Goal: Transaction & Acquisition: Purchase product/service

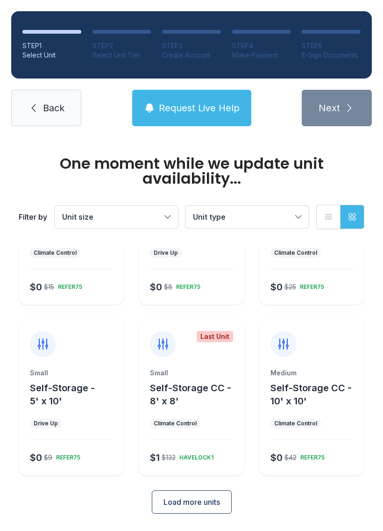
scroll to position [100, 0]
click at [330, 376] on div "Medium" at bounding box center [312, 373] width 83 height 9
click at [318, 423] on div "Climate Control" at bounding box center [296, 423] width 51 height 9
click at [313, 425] on div "Climate Control" at bounding box center [296, 423] width 43 height 7
click at [295, 348] on div at bounding box center [284, 345] width 26 height 26
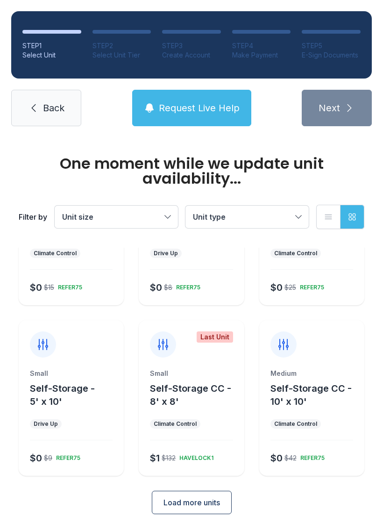
click at [285, 343] on icon at bounding box center [283, 344] width 15 height 15
click at [291, 464] on div "$0 $42" at bounding box center [282, 456] width 30 height 17
click at [311, 437] on div "Medium Self-Storage CC - 10' x 10' Climate Control $0 $42 REFER75" at bounding box center [312, 422] width 105 height 107
click at [218, 500] on span "Load more units" at bounding box center [192, 502] width 57 height 11
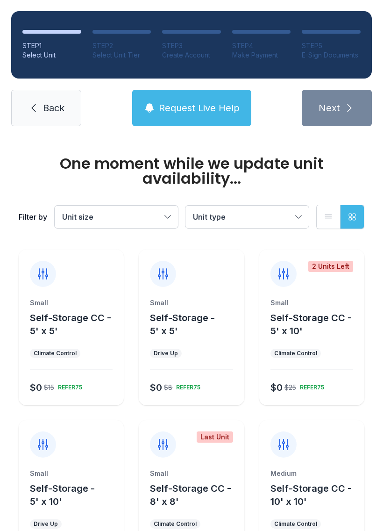
scroll to position [0, 0]
click at [312, 457] on div at bounding box center [312, 438] width 105 height 37
click at [325, 342] on div "Small Self-Storage CC - 5' x 10' Climate Control $0 $25 REFER75" at bounding box center [312, 351] width 105 height 107
click at [321, 353] on ul "Climate Control" at bounding box center [312, 353] width 83 height 9
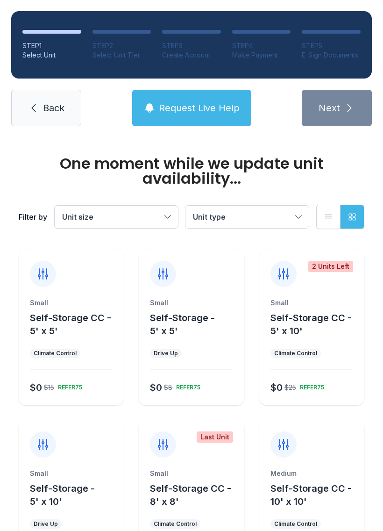
click at [304, 386] on div "REFER75" at bounding box center [311, 385] width 28 height 11
click at [301, 444] on div at bounding box center [312, 438] width 105 height 37
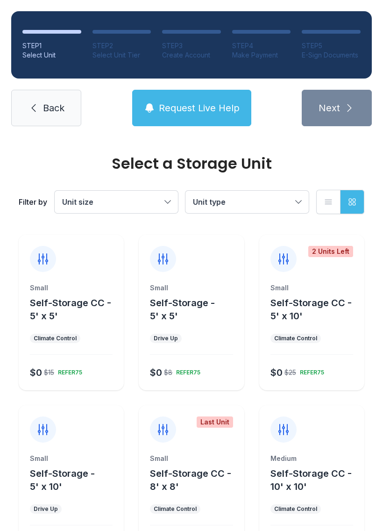
click at [120, 220] on div "Filter by Unit size Unit type List view Grid view" at bounding box center [192, 202] width 346 height 62
click at [63, 105] on span "Back" at bounding box center [54, 107] width 22 height 13
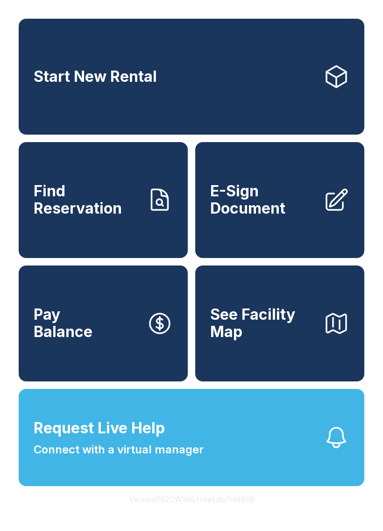
click at [275, 79] on link "Start New Rental" at bounding box center [192, 77] width 346 height 116
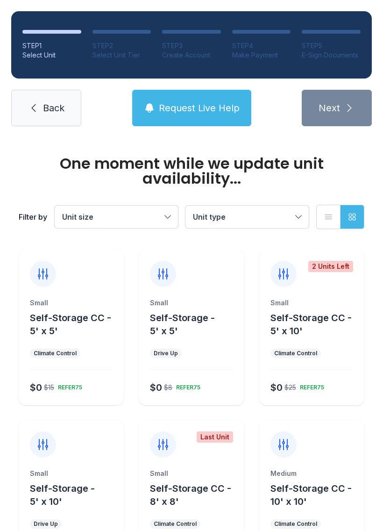
click at [322, 380] on div "REFER75" at bounding box center [311, 385] width 28 height 11
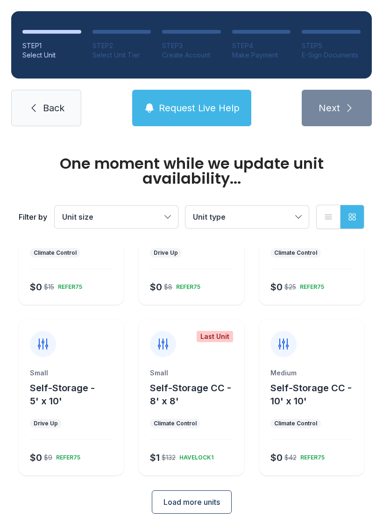
scroll to position [100, 0]
click at [202, 456] on div "HAVELOCK1" at bounding box center [195, 456] width 38 height 11
click at [176, 427] on div "Climate Control" at bounding box center [175, 423] width 43 height 7
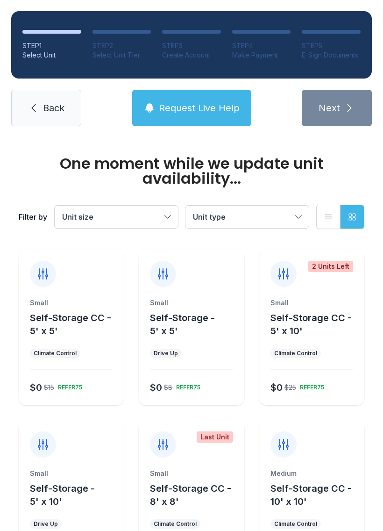
scroll to position [0, 0]
click at [325, 450] on div at bounding box center [312, 438] width 105 height 37
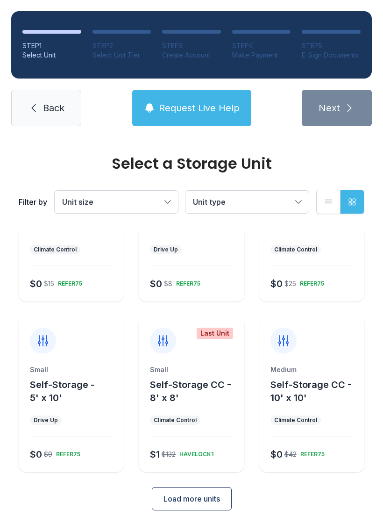
scroll to position [86, 0]
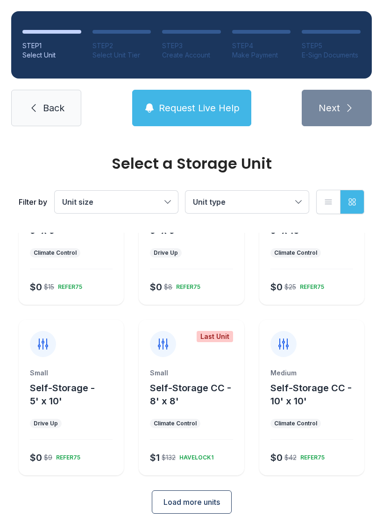
click at [66, 106] on link "Back" at bounding box center [46, 108] width 70 height 36
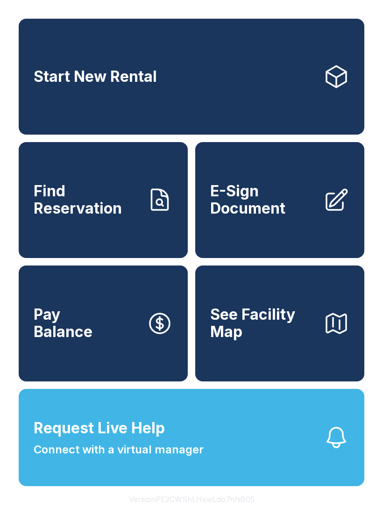
click at [241, 471] on button "Request Live Help Connect with a virtual manager" at bounding box center [192, 437] width 346 height 97
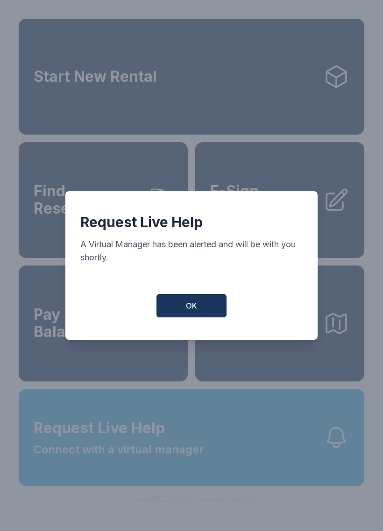
click at [202, 309] on button "OK" at bounding box center [192, 305] width 70 height 23
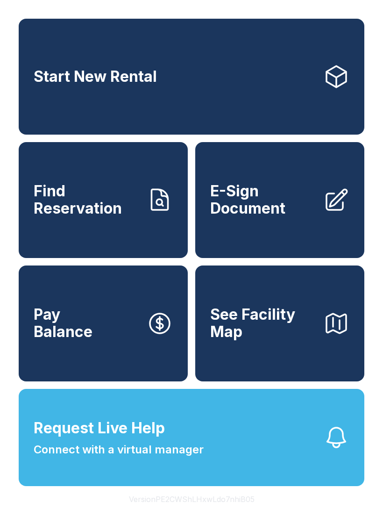
click at [271, 92] on link "Start New Rental" at bounding box center [192, 77] width 346 height 116
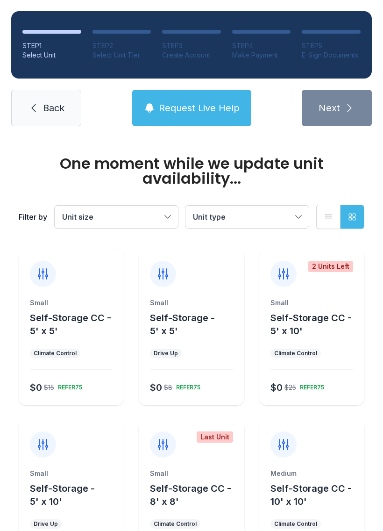
click at [310, 378] on div "$0 $25 REFER75" at bounding box center [310, 385] width 87 height 17
click at [301, 399] on div "Small Self-Storage CC - 5' x 10' Climate Control $0 $25 REFER75" at bounding box center [312, 351] width 105 height 107
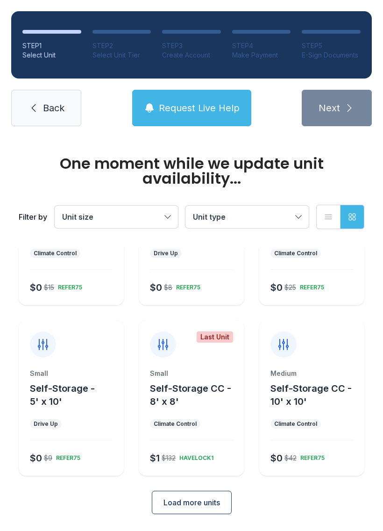
scroll to position [85, 0]
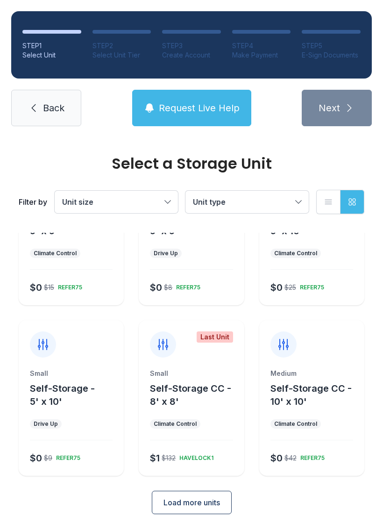
click at [219, 513] on button "Load more units" at bounding box center [192, 502] width 80 height 23
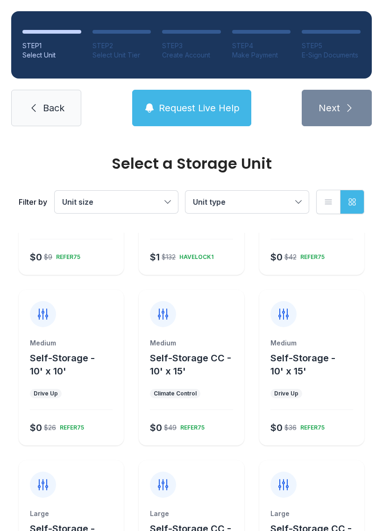
scroll to position [293, 0]
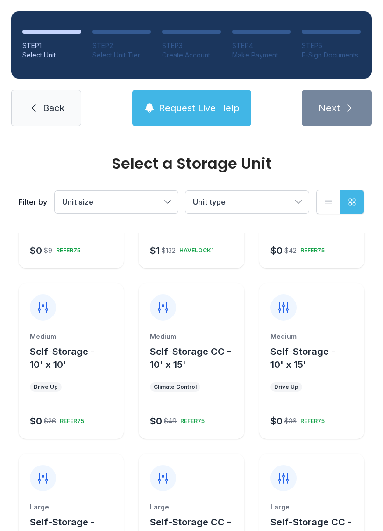
click at [205, 323] on div "Medium Self-Storage CC - 10' x 15' Climate Control $0 $49 REFER75" at bounding box center [191, 361] width 105 height 156
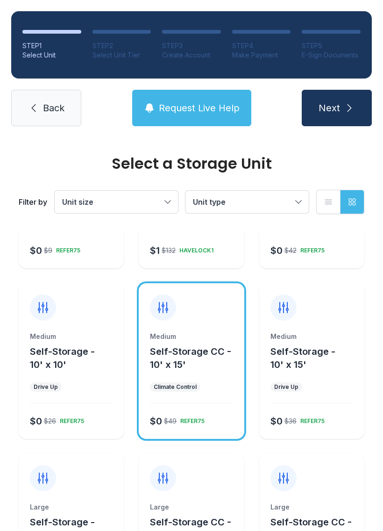
click at [226, 363] on button "Self-Storage CC - 10' x 15'" at bounding box center [195, 358] width 90 height 26
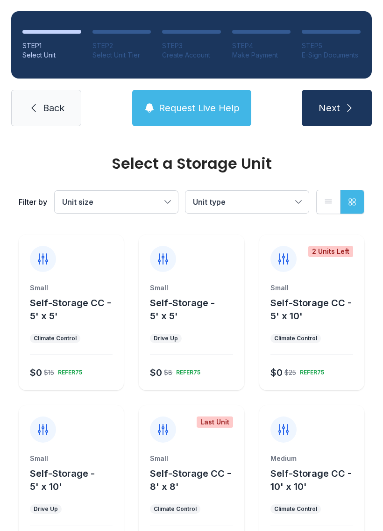
scroll to position [0, 0]
click at [331, 441] on div at bounding box center [312, 423] width 105 height 37
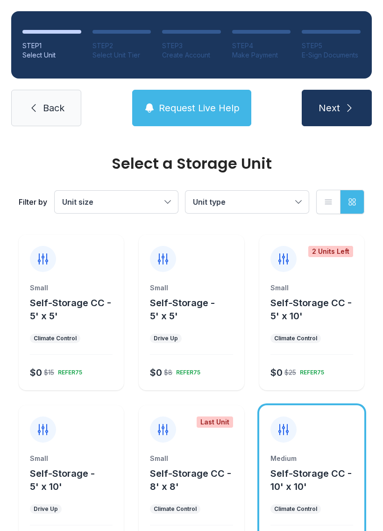
click at [336, 453] on div "Medium Self-Storage CC - 10' x 10' Climate Control $0 $42 REFER75" at bounding box center [312, 483] width 105 height 156
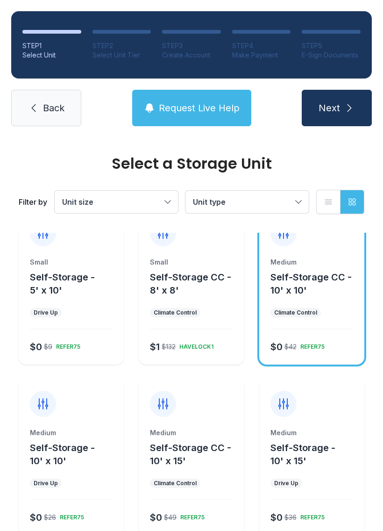
scroll to position [194, 0]
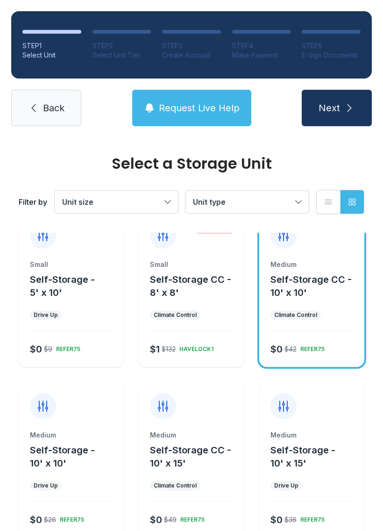
click at [221, 426] on div "Medium Self-Storage CC - 10' x 15' Climate Control $0 $49 REFER75" at bounding box center [191, 460] width 105 height 156
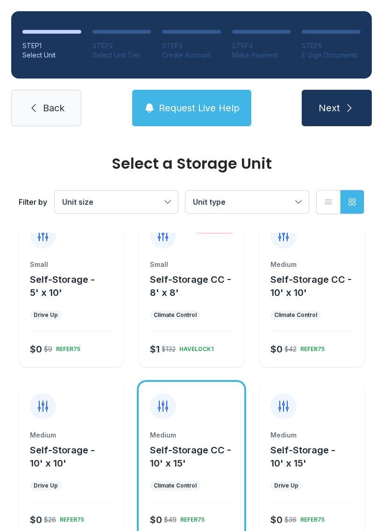
click at [343, 116] on button "Next" at bounding box center [337, 108] width 70 height 36
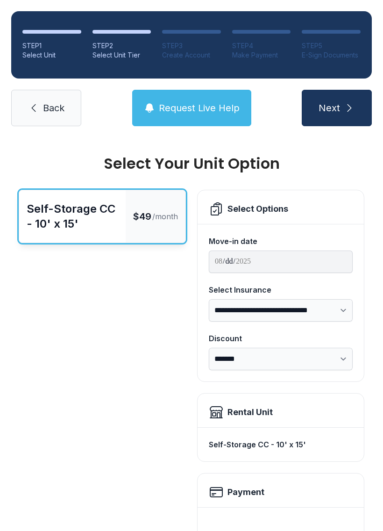
click at [61, 110] on span "Back" at bounding box center [54, 107] width 22 height 13
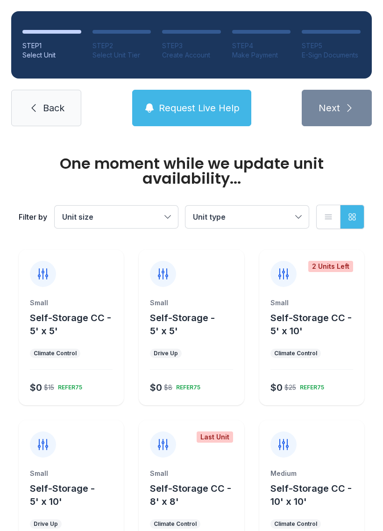
click at [337, 472] on div "Medium" at bounding box center [312, 473] width 83 height 9
click at [324, 475] on div "Medium" at bounding box center [312, 473] width 83 height 9
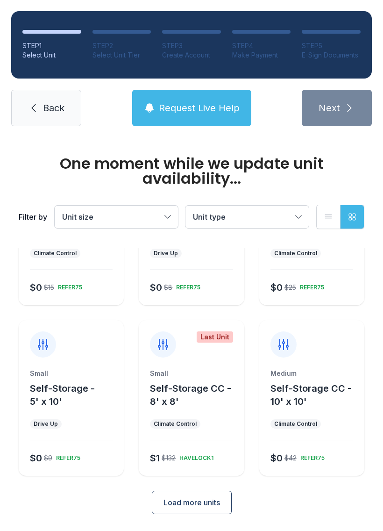
scroll to position [85, 0]
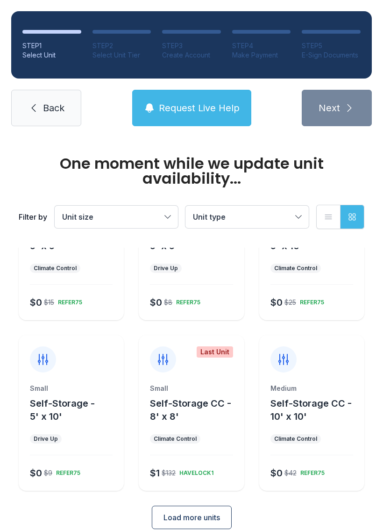
click at [180, 398] on span "Self-Storage CC - 8' x 8'" at bounding box center [190, 410] width 81 height 24
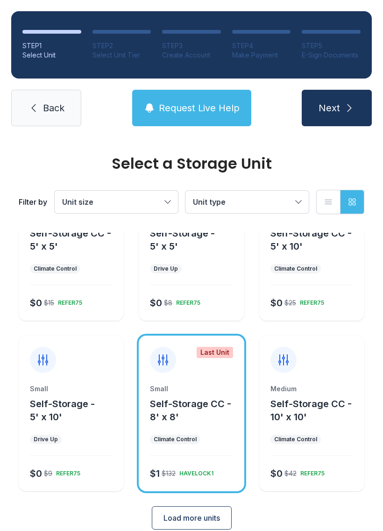
scroll to position [59, 0]
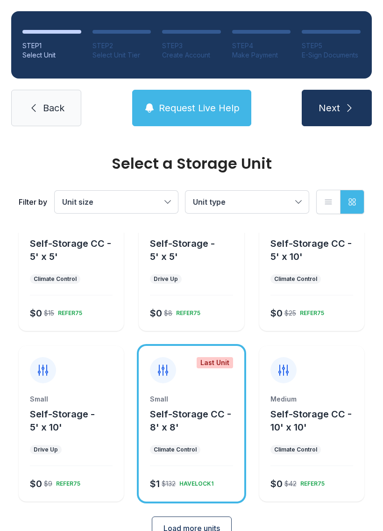
click at [296, 423] on span "Self-Storage CC - 10' x 10'" at bounding box center [311, 421] width 81 height 24
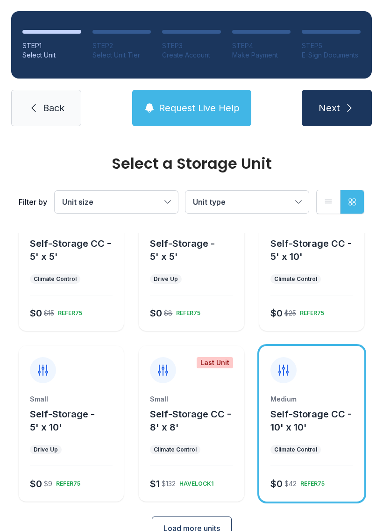
click at [323, 103] on span "Next" at bounding box center [330, 107] width 22 height 13
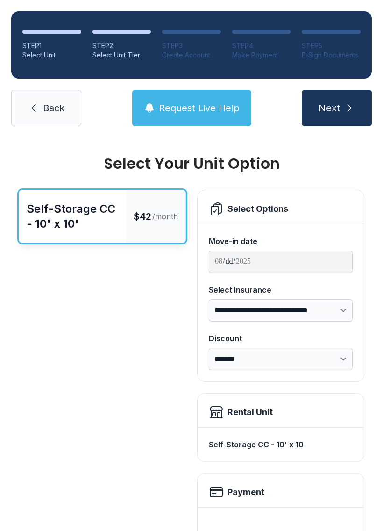
click at [35, 98] on link "Back" at bounding box center [46, 108] width 70 height 36
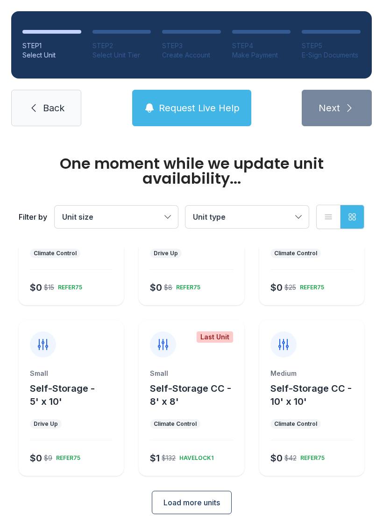
click at [192, 513] on button "Load more units" at bounding box center [192, 502] width 80 height 23
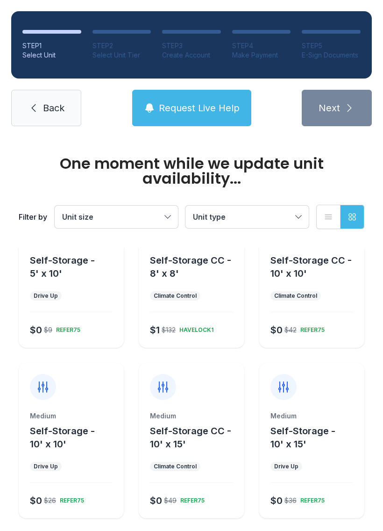
scroll to position [226, 0]
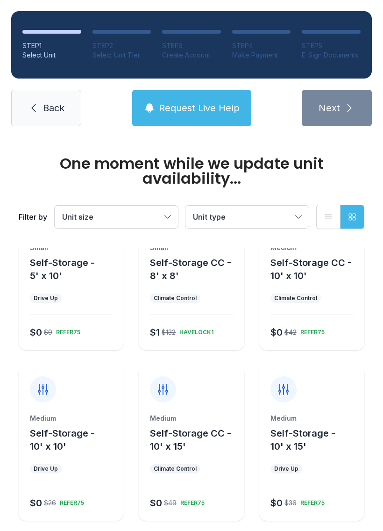
click at [167, 481] on div "Medium Self-Storage CC - 10' x 15' Climate Control $0 $49 REFER75" at bounding box center [191, 467] width 105 height 107
click at [283, 304] on div "Medium Self-Storage CC - 10' x 10' Climate Control $0 $42 REFER75" at bounding box center [312, 296] width 105 height 107
click at [169, 324] on div "$1 $132" at bounding box center [160, 330] width 29 height 17
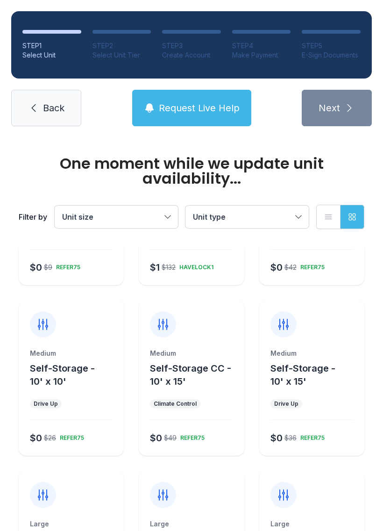
scroll to position [290, 0]
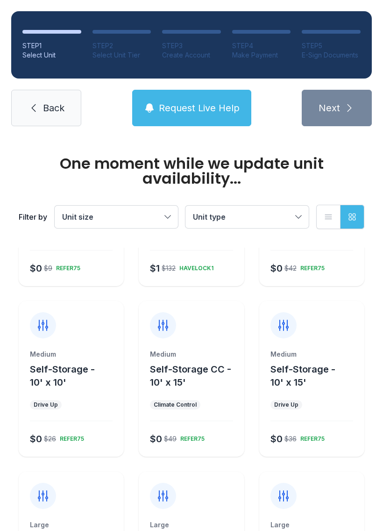
click at [180, 349] on div "Medium Self-Storage CC - 10' x 15' Climate Control $0 $49 REFER75" at bounding box center [191, 379] width 105 height 156
click at [167, 434] on div "$49" at bounding box center [170, 438] width 13 height 9
click at [185, 444] on div "$0 $49 REFER75" at bounding box center [189, 437] width 87 height 17
click at [224, 410] on div "Medium Self-Storage CC - 10' x 15' Climate Control $0 $49 REFER75" at bounding box center [191, 403] width 105 height 107
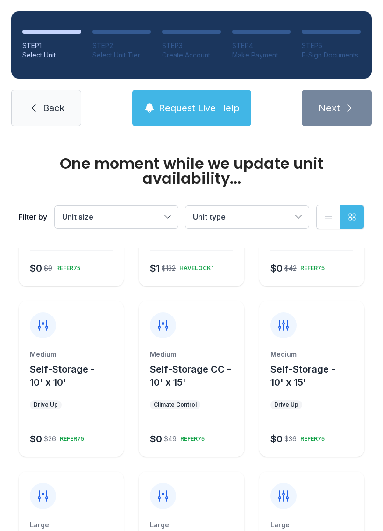
click at [265, 372] on div "Medium Self-Storage - 10' x 15' Drive Up $0 $36 REFER75" at bounding box center [312, 403] width 105 height 107
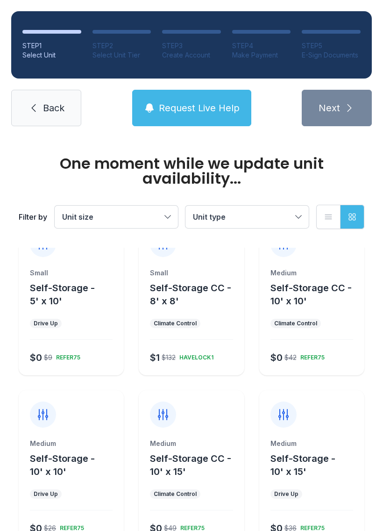
scroll to position [201, 0]
click at [319, 315] on div "Medium Self-Storage CC - 10' x 10' Climate Control $0 $42 REFER75" at bounding box center [312, 321] width 105 height 107
click at [316, 311] on div "Medium Self-Storage CC - 10' x 10' Climate Control $0 $42 REFER75" at bounding box center [312, 321] width 105 height 107
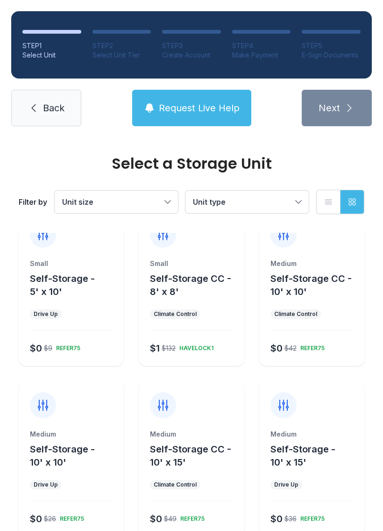
scroll to position [194, 0]
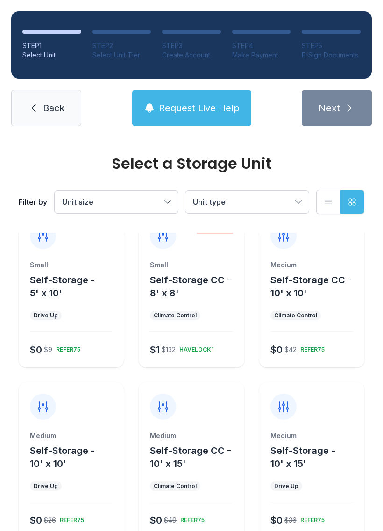
click at [327, 308] on div "Medium Self-Storage CC - 10' x 10' Climate Control $0 $42 REFER75" at bounding box center [312, 313] width 105 height 107
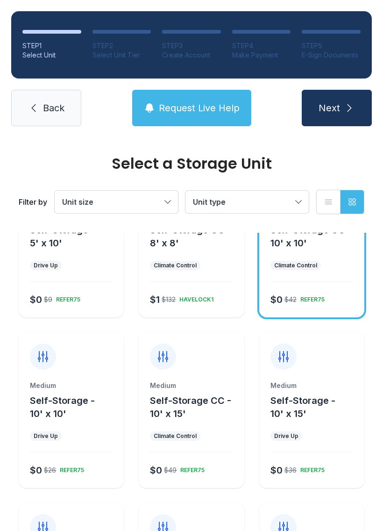
scroll to position [252, 0]
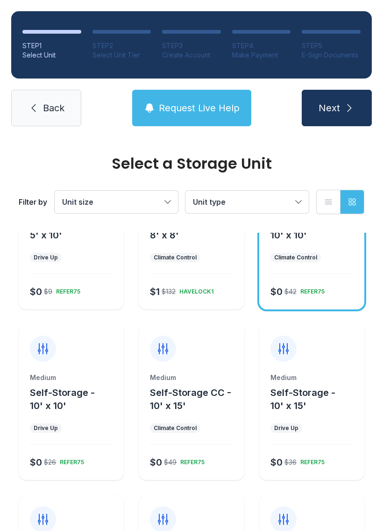
click at [199, 405] on button "Self-Storage CC - 10' x 15'" at bounding box center [195, 399] width 90 height 26
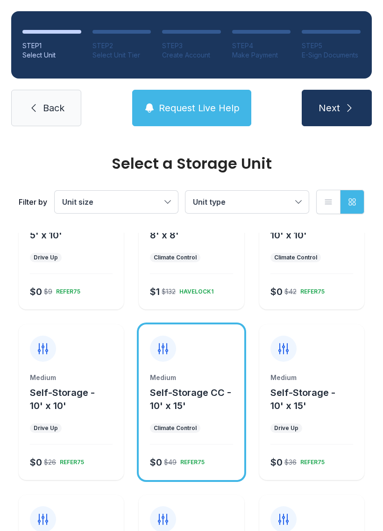
click at [346, 110] on icon "submit" at bounding box center [349, 107] width 11 height 11
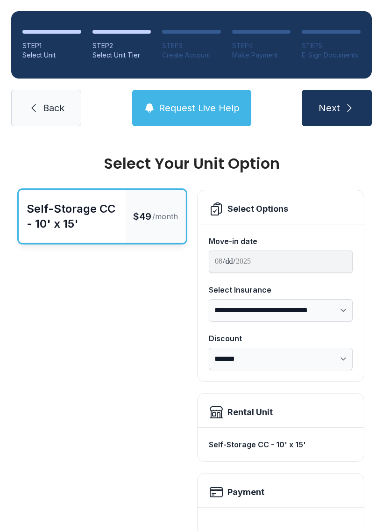
click at [340, 109] on span "Next" at bounding box center [330, 107] width 22 height 13
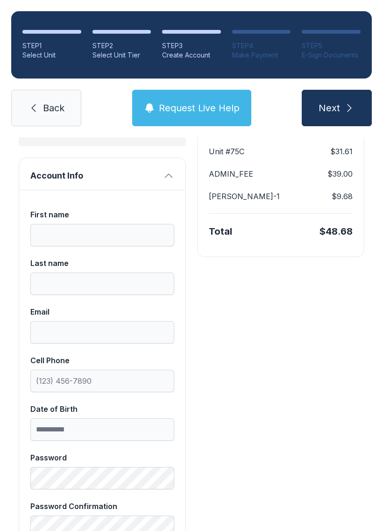
scroll to position [144, 0]
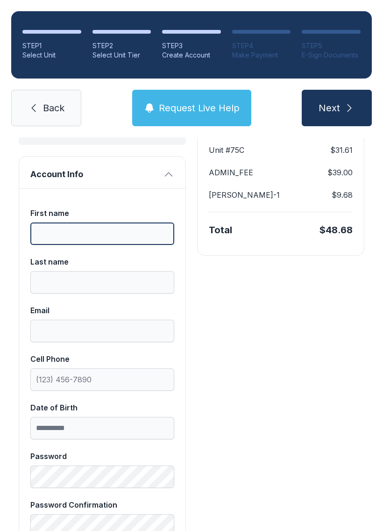
click at [120, 235] on input "First name" at bounding box center [102, 234] width 144 height 22
type input "****"
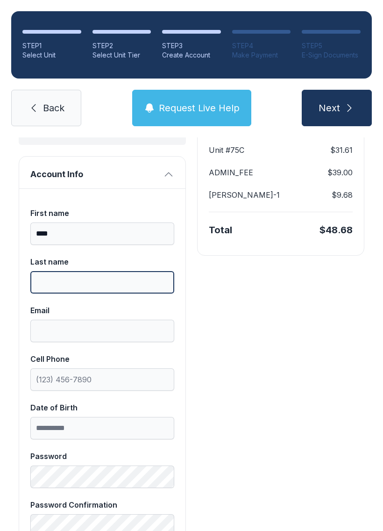
click at [88, 292] on input "Last name" at bounding box center [102, 282] width 144 height 22
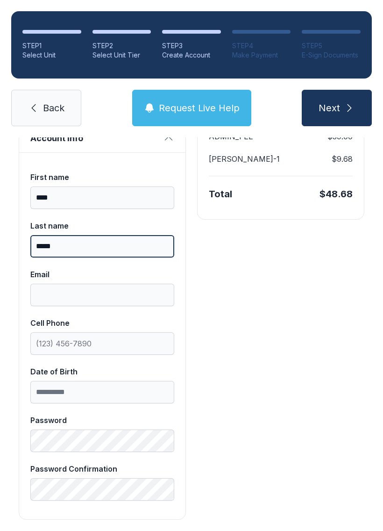
scroll to position [204, 0]
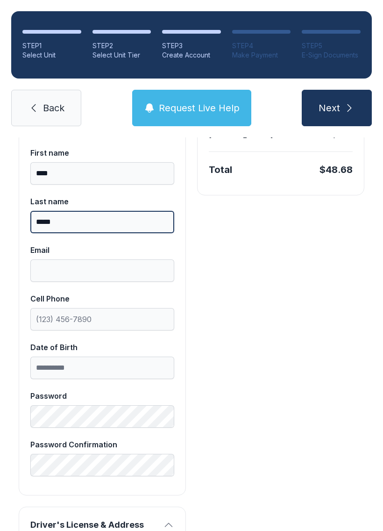
type input "*****"
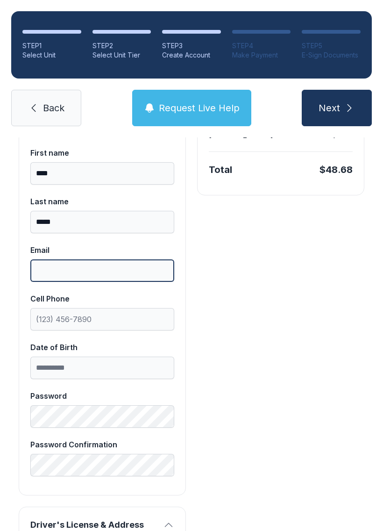
click at [115, 278] on input "Email" at bounding box center [102, 271] width 144 height 22
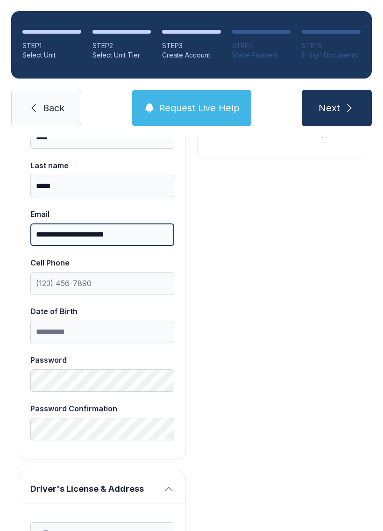
scroll to position [241, 0]
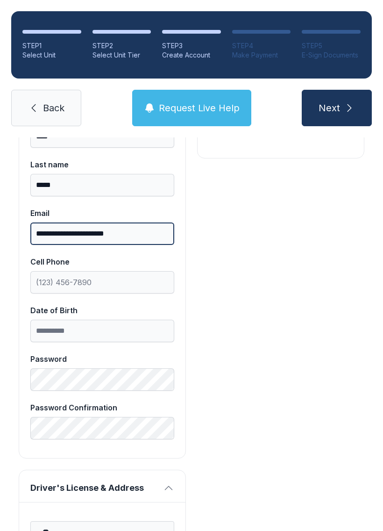
type input "**********"
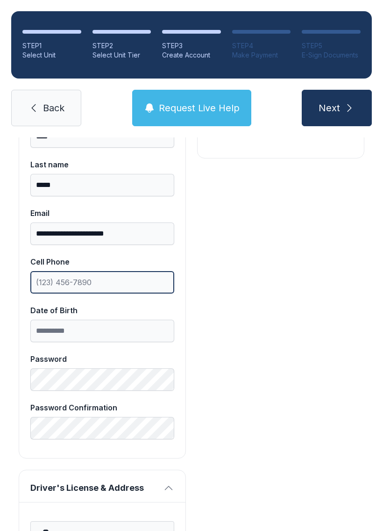
click at [108, 292] on input "Cell Phone" at bounding box center [102, 282] width 144 height 22
type input "[PHONE_NUMBER]"
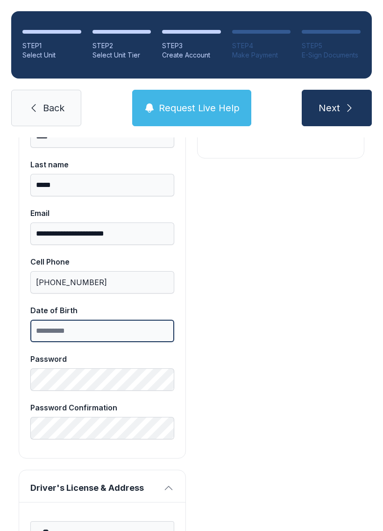
click at [121, 336] on input "Date of Birth" at bounding box center [102, 331] width 144 height 22
type input "*"
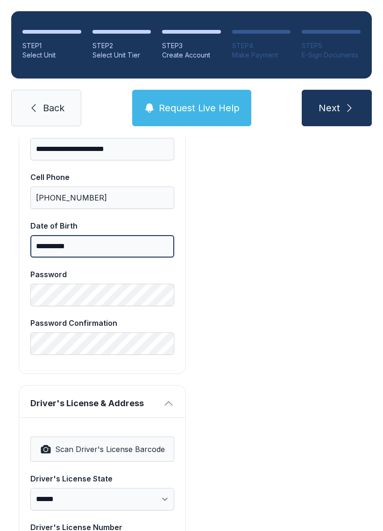
scroll to position [326, 0]
type input "**********"
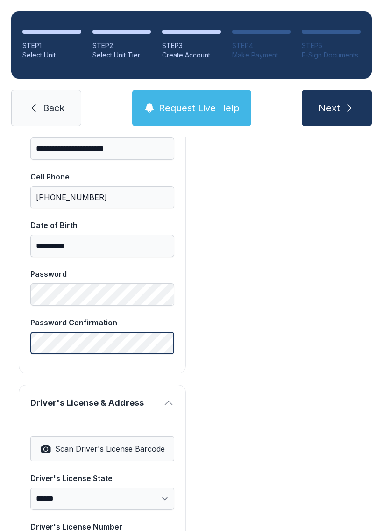
click at [337, 108] on button "Next" at bounding box center [337, 108] width 70 height 36
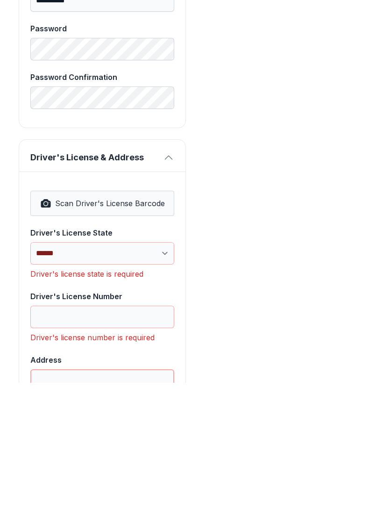
scroll to position [422, 0]
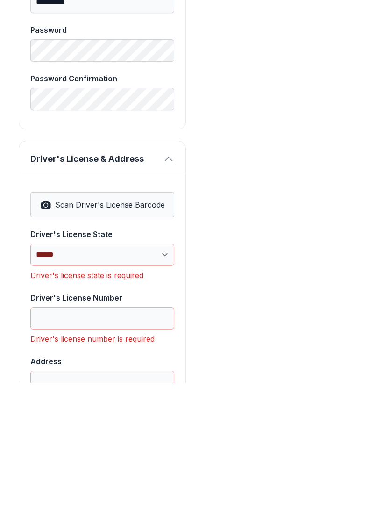
click at [148, 347] on span "Scan Driver's License Barcode" at bounding box center [110, 352] width 110 height 11
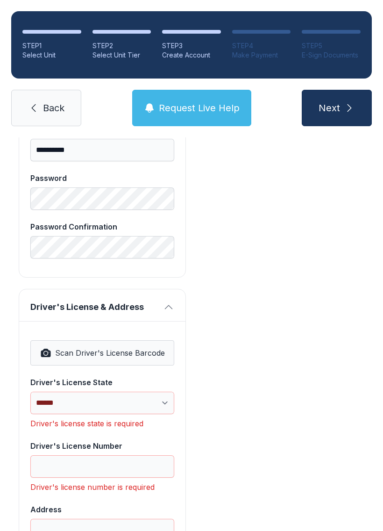
select select "**"
type input "*********"
type input "**********"
type input "*****"
select select "**"
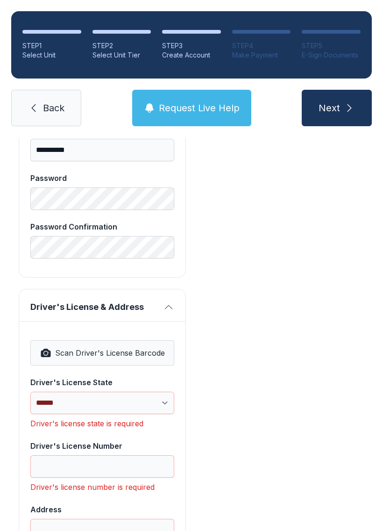
type input "*****"
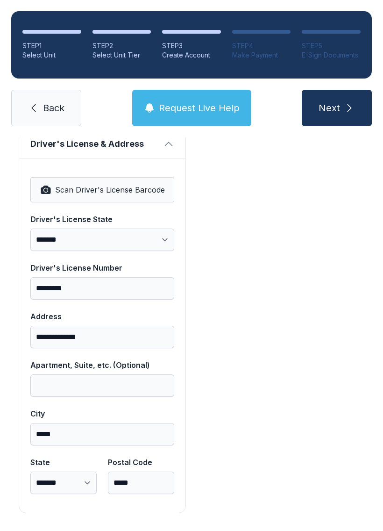
scroll to position [585, 0]
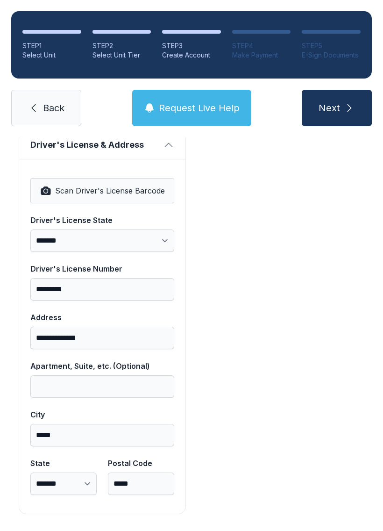
click at [349, 102] on icon "submit" at bounding box center [349, 107] width 11 height 11
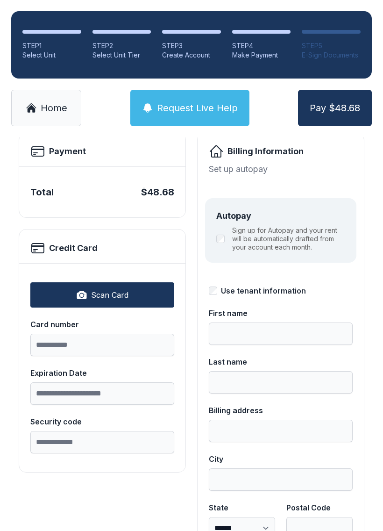
scroll to position [53, 0]
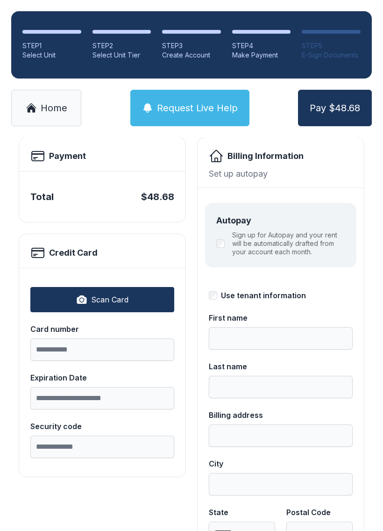
click at [128, 301] on span "Scan Card" at bounding box center [109, 299] width 37 height 11
type input "**********"
type input "*****"
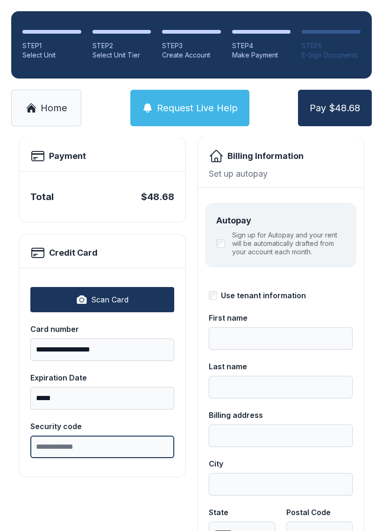
click at [108, 445] on input "Security code" at bounding box center [102, 447] width 144 height 22
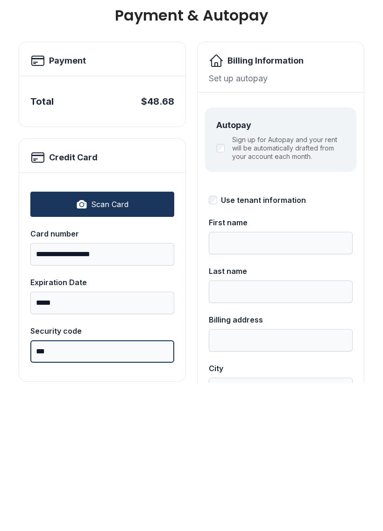
scroll to position [0, 0]
type input "***"
click at [361, 240] on div "**********" at bounding box center [281, 428] width 166 height 376
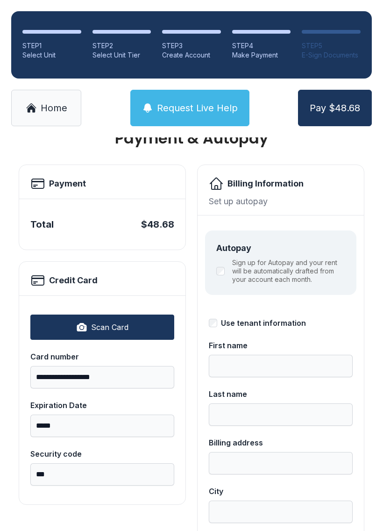
scroll to position [27, 0]
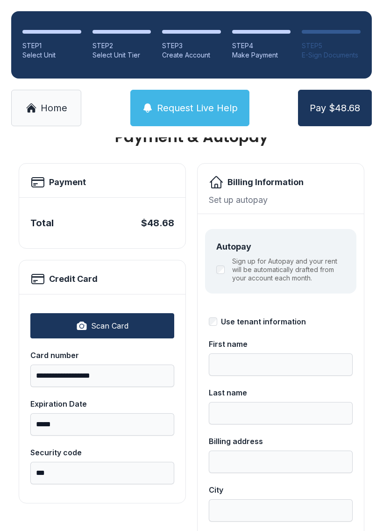
type input "****"
type input "*****"
type input "**********"
type input "*****"
select select "**"
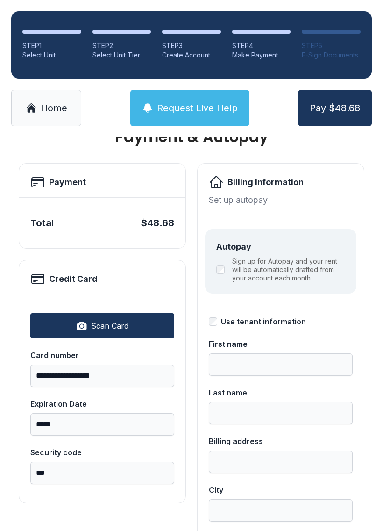
type input "*****"
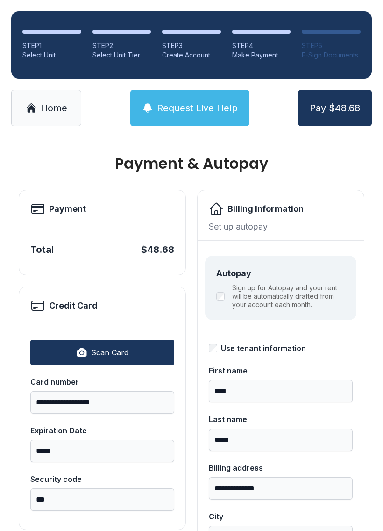
scroll to position [0, 0]
click at [337, 101] on span "Pay $48.68" at bounding box center [335, 107] width 51 height 13
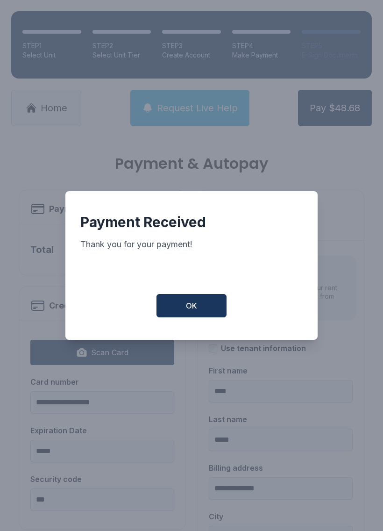
click at [197, 302] on button "OK" at bounding box center [192, 305] width 70 height 23
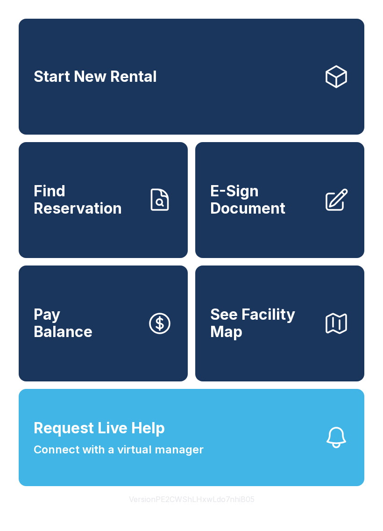
click at [147, 234] on link "Find Reservation" at bounding box center [103, 200] width 169 height 116
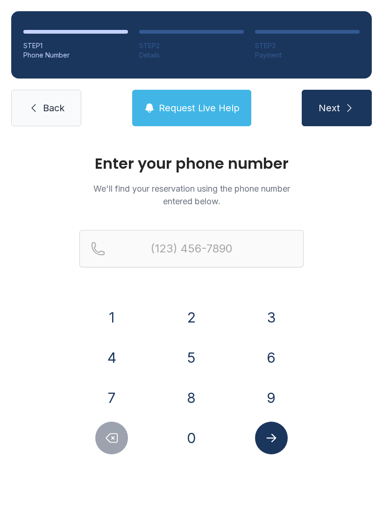
click at [113, 370] on button "4" at bounding box center [111, 357] width 33 height 33
click at [203, 407] on button "8" at bounding box center [191, 398] width 33 height 33
click at [201, 443] on button "0" at bounding box center [191, 438] width 33 height 33
click at [271, 330] on button "3" at bounding box center [271, 317] width 33 height 33
click at [275, 397] on button "9" at bounding box center [271, 398] width 33 height 33
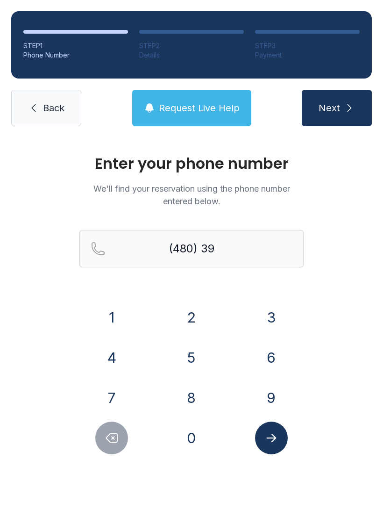
click at [203, 399] on button "8" at bounding box center [191, 398] width 33 height 33
click at [197, 362] on button "5" at bounding box center [191, 357] width 33 height 33
click at [193, 408] on button "8" at bounding box center [191, 398] width 33 height 33
click at [127, 353] on button "4" at bounding box center [111, 357] width 33 height 33
click at [282, 318] on button "3" at bounding box center [271, 317] width 33 height 33
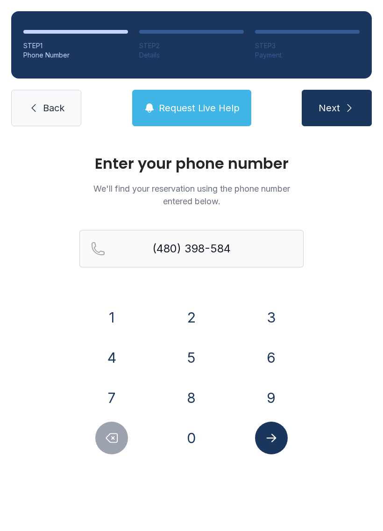
type input "[PHONE_NUMBER]"
click at [278, 448] on button "Submit lookup form" at bounding box center [271, 438] width 33 height 33
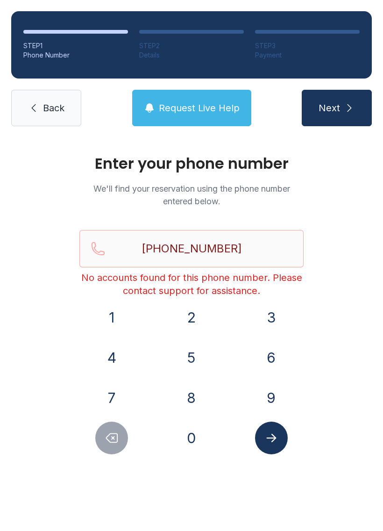
click at [65, 109] on link "Back" at bounding box center [46, 108] width 70 height 36
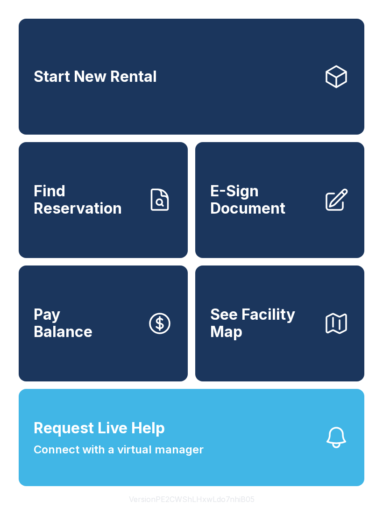
click at [145, 225] on link "Find Reservation" at bounding box center [103, 200] width 169 height 116
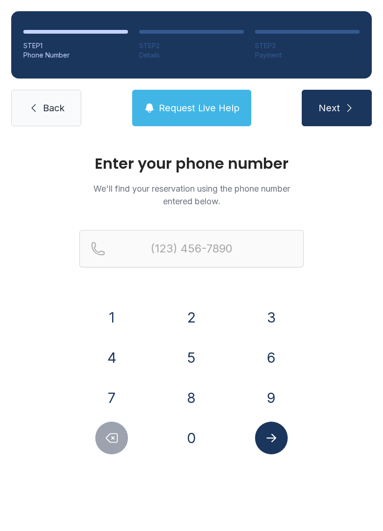
click at [117, 359] on button "4" at bounding box center [111, 357] width 33 height 33
click at [190, 395] on button "8" at bounding box center [191, 398] width 33 height 33
click at [183, 437] on button "0" at bounding box center [191, 438] width 33 height 33
click at [275, 323] on button "3" at bounding box center [271, 317] width 33 height 33
click at [266, 401] on button "9" at bounding box center [271, 398] width 33 height 33
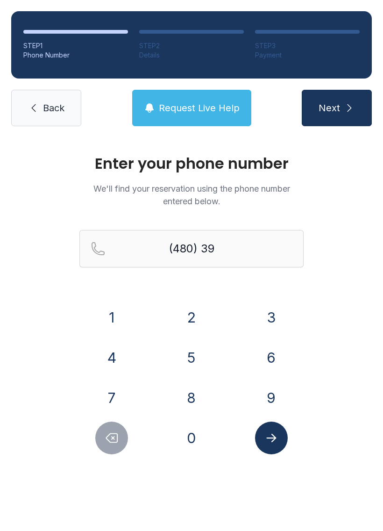
click at [205, 401] on button "8" at bounding box center [191, 398] width 33 height 33
click at [196, 362] on button "5" at bounding box center [191, 357] width 33 height 33
click at [193, 411] on button "8" at bounding box center [191, 398] width 33 height 33
click at [124, 360] on button "4" at bounding box center [111, 357] width 33 height 33
click at [271, 321] on button "3" at bounding box center [271, 317] width 33 height 33
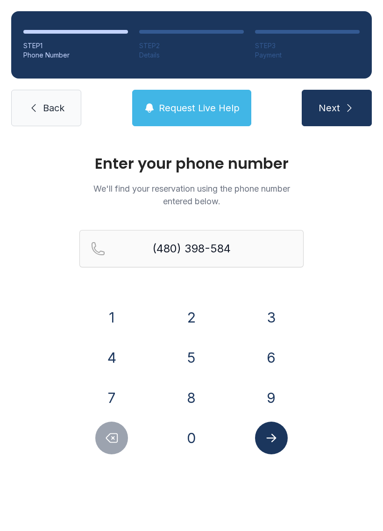
type input "[PHONE_NUMBER]"
click at [346, 120] on button "Next" at bounding box center [337, 108] width 70 height 36
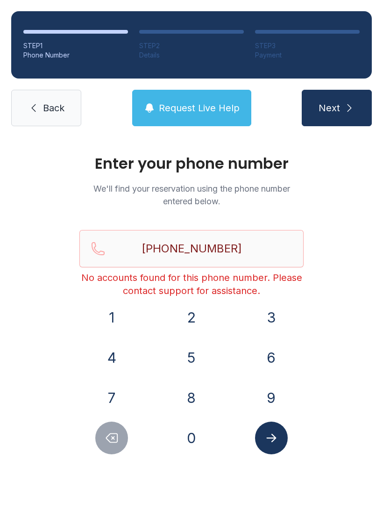
click at [275, 441] on icon "Submit lookup form" at bounding box center [272, 438] width 14 height 14
click at [69, 110] on link "Back" at bounding box center [46, 108] width 70 height 36
